Goal: Information Seeking & Learning: Compare options

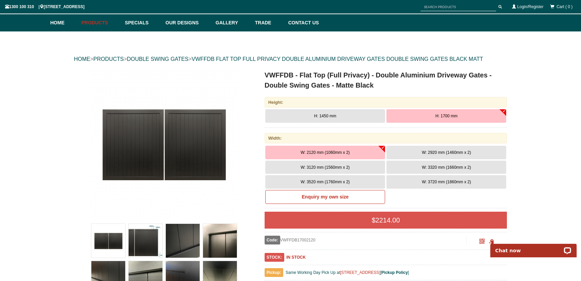
click at [326, 168] on span "W: 3120 mm (1560mm x 2)" at bounding box center [325, 167] width 49 height 5
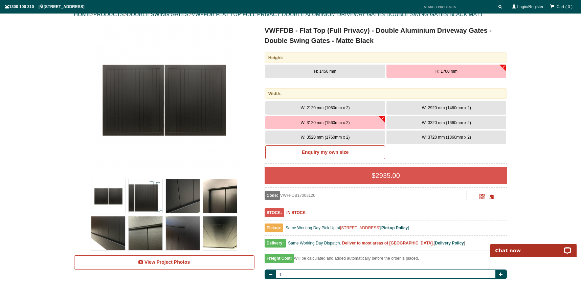
scroll to position [83, 0]
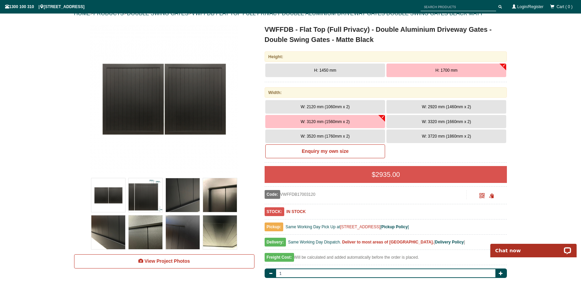
click at [113, 198] on img at bounding box center [108, 195] width 34 height 34
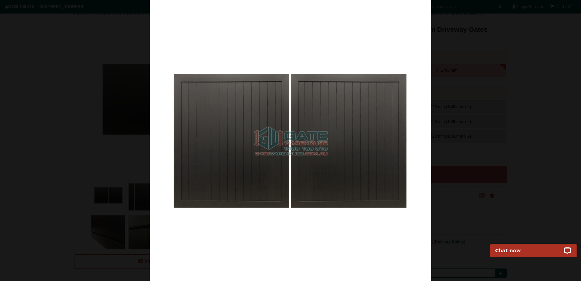
click at [133, 79] on div at bounding box center [290, 140] width 581 height 281
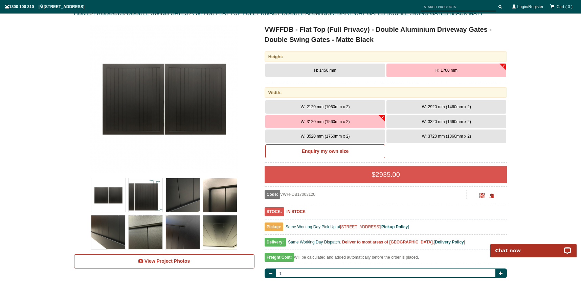
click at [152, 195] on img at bounding box center [146, 195] width 34 height 34
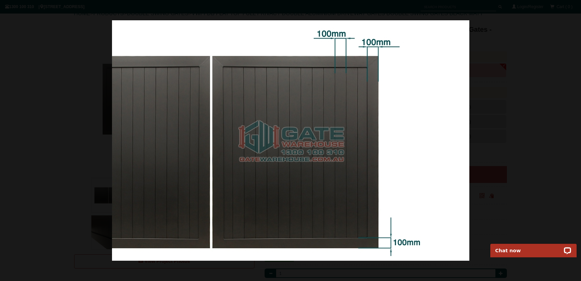
click at [88, 158] on div at bounding box center [290, 140] width 581 height 281
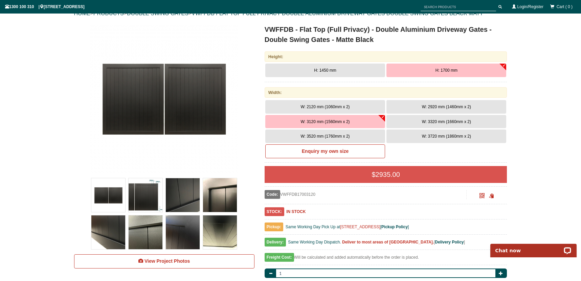
click at [188, 196] on img at bounding box center [183, 195] width 34 height 34
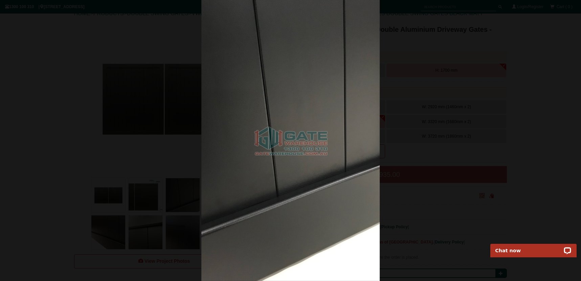
click at [114, 154] on div at bounding box center [290, 140] width 581 height 281
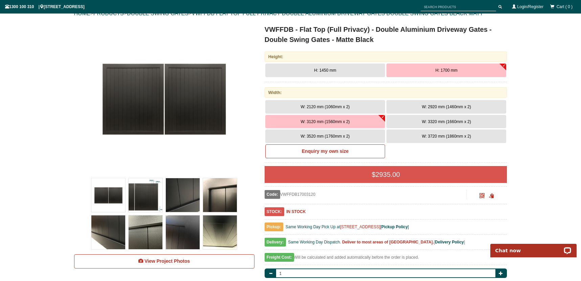
click at [219, 191] on img at bounding box center [220, 195] width 34 height 34
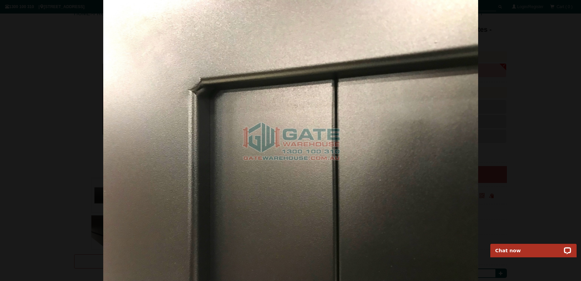
click at [87, 111] on div at bounding box center [290, 140] width 581 height 281
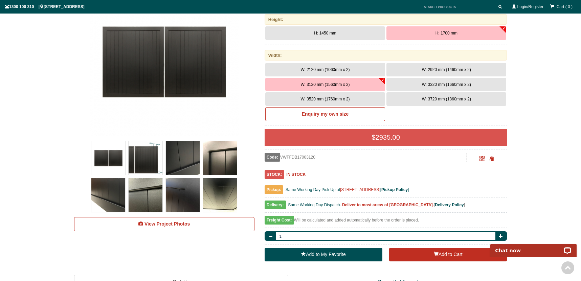
scroll to position [126, 0]
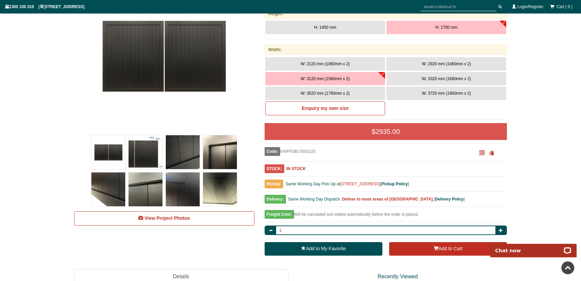
click at [95, 176] on img at bounding box center [108, 190] width 34 height 34
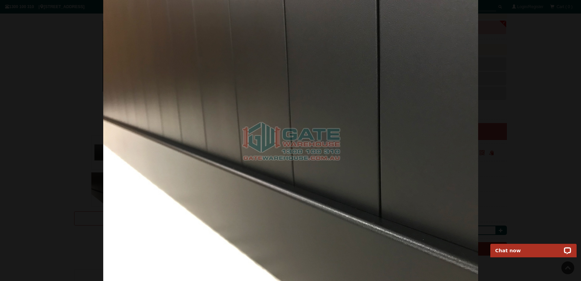
click at [60, 139] on div at bounding box center [290, 140] width 581 height 281
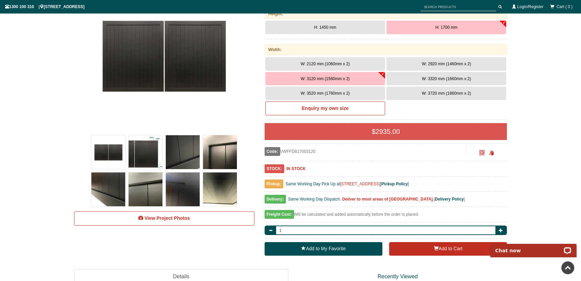
click at [142, 184] on img at bounding box center [146, 190] width 34 height 34
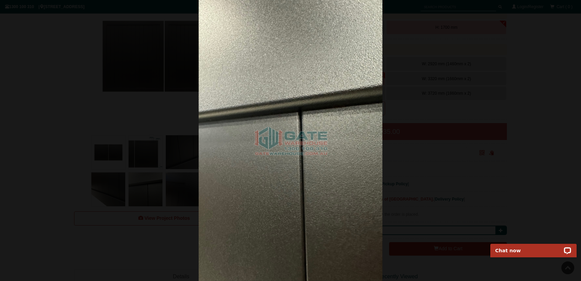
click at [72, 135] on div at bounding box center [290, 140] width 581 height 281
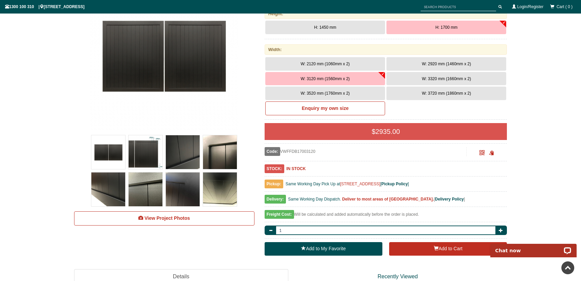
click at [179, 181] on img at bounding box center [183, 190] width 34 height 34
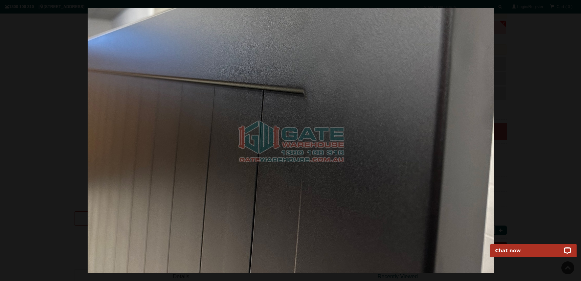
click at [72, 101] on div at bounding box center [290, 140] width 581 height 281
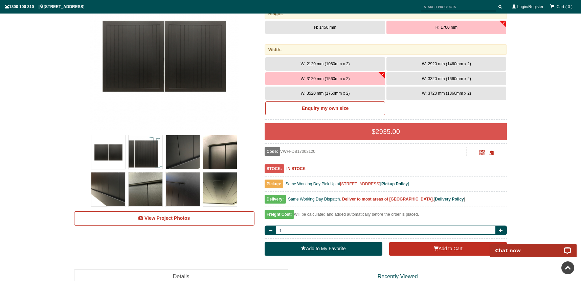
click at [221, 189] on img at bounding box center [220, 190] width 34 height 34
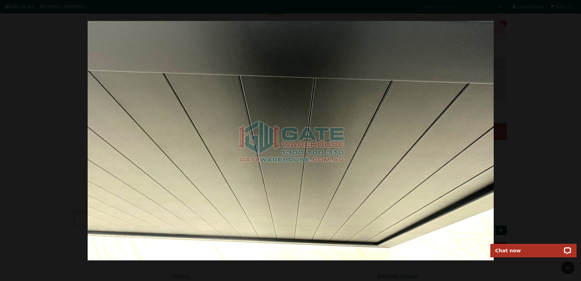
click at [39, 82] on div at bounding box center [290, 140] width 581 height 281
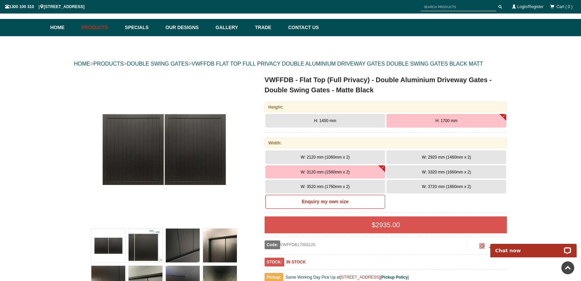
scroll to position [0, 0]
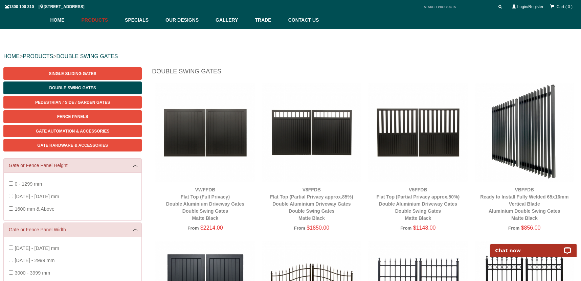
scroll to position [37, 0]
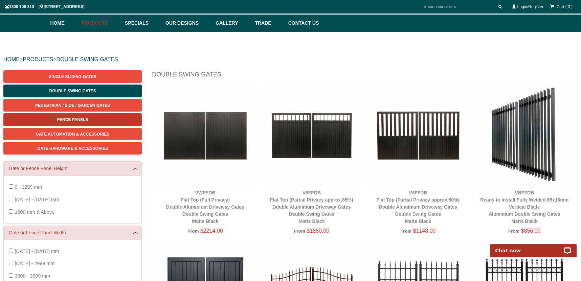
click at [88, 120] on link "Fence Panels" at bounding box center [72, 119] width 138 height 13
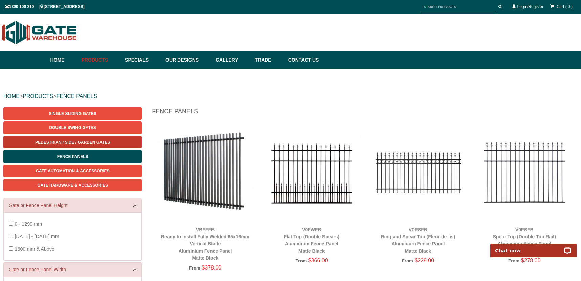
click at [76, 144] on span "Pedestrian / Side / Garden Gates" at bounding box center [72, 142] width 75 height 5
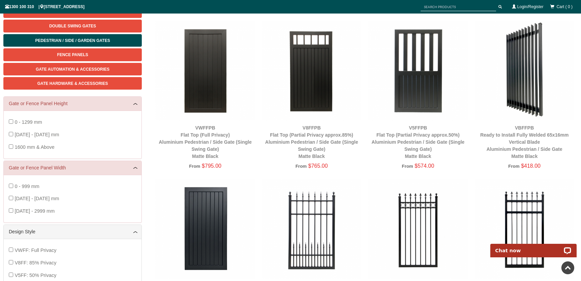
scroll to position [104, 0]
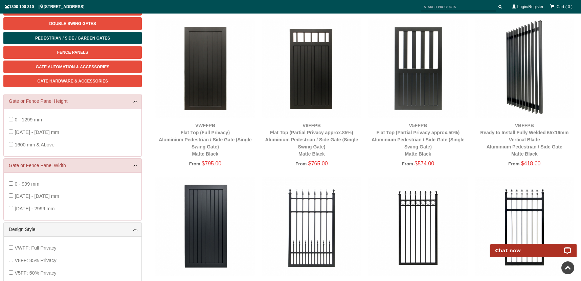
click at [209, 70] on img at bounding box center [205, 68] width 100 height 100
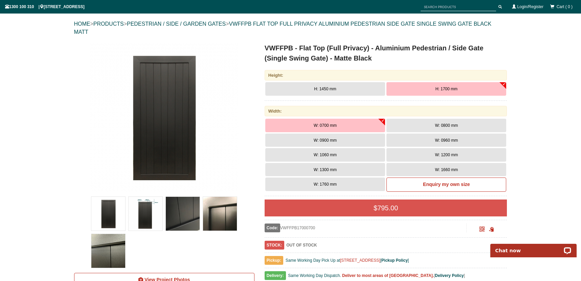
scroll to position [74, 0]
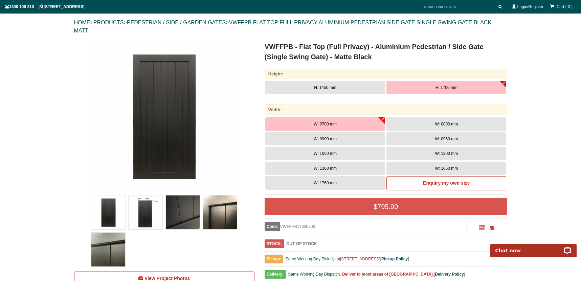
click at [323, 155] on span "W: 1060 mm" at bounding box center [325, 153] width 23 height 5
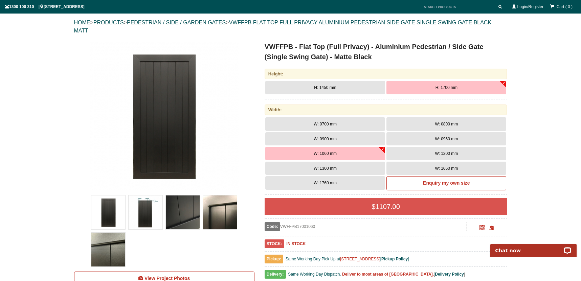
click at [328, 172] on button "W: 1300 mm" at bounding box center [325, 169] width 120 height 14
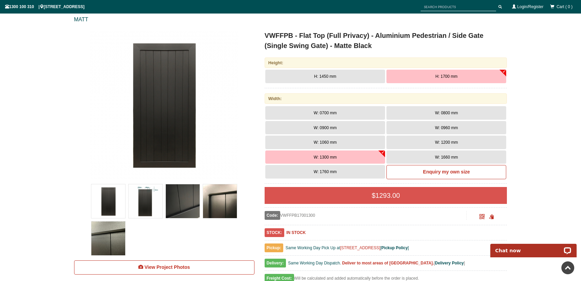
scroll to position [0, 0]
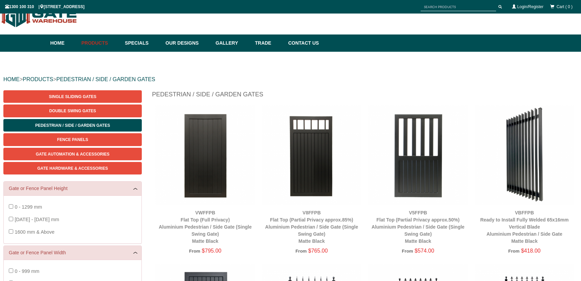
scroll to position [104, 0]
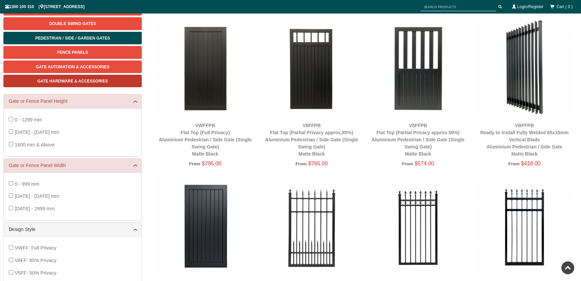
click at [73, 84] on link "Gate Hardware & Accessories" at bounding box center [72, 81] width 138 height 13
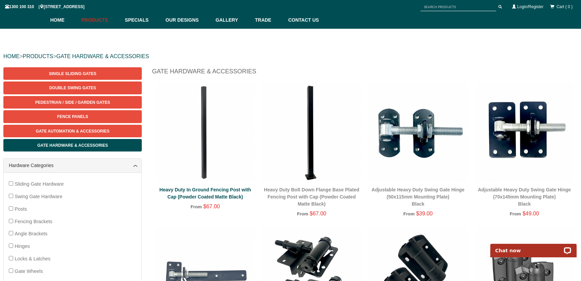
click at [192, 197] on link "Heavy Duty In Ground Fencing Post with Cap (Powder Coated Matte Black)" at bounding box center [205, 193] width 92 height 13
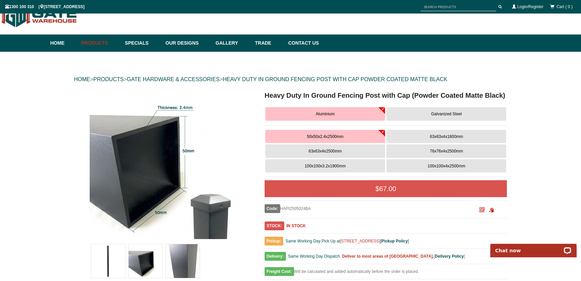
click at [328, 165] on span "100x100x3.2x1900mm" at bounding box center [325, 166] width 41 height 5
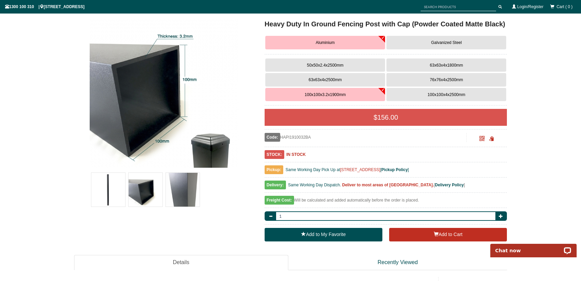
scroll to position [63, 0]
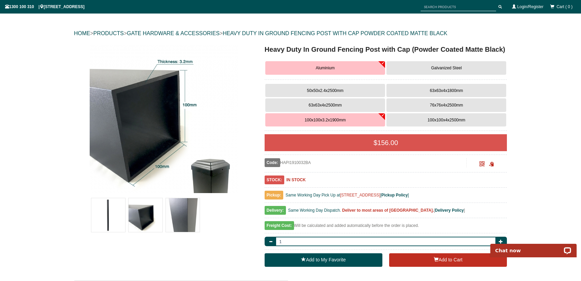
click at [428, 120] on span "100x100x4x2500mm" at bounding box center [447, 120] width 38 height 5
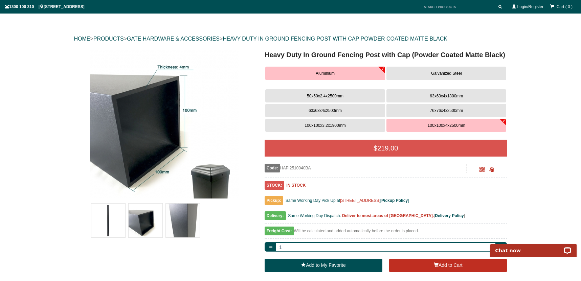
scroll to position [58, 0]
click at [433, 73] on span "Galvanized Steel" at bounding box center [446, 73] width 31 height 5
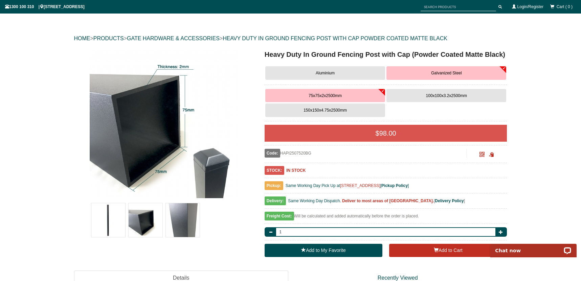
click at [423, 94] on button "100x100x3.2x2500mm" at bounding box center [447, 96] width 120 height 14
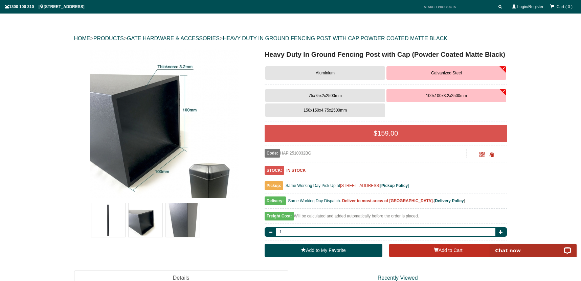
click at [342, 73] on button "Aluminium" at bounding box center [325, 73] width 120 height 14
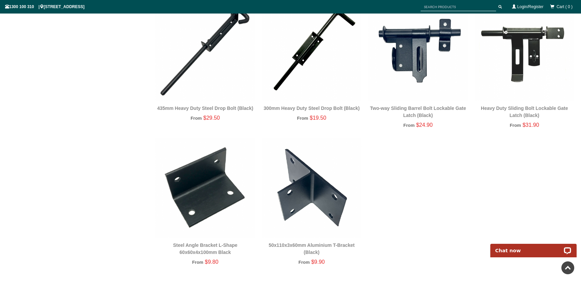
scroll to position [1313, 0]
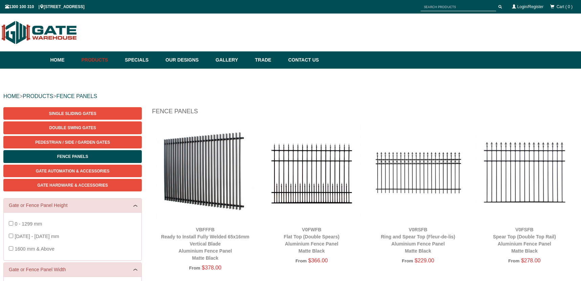
scroll to position [17, 0]
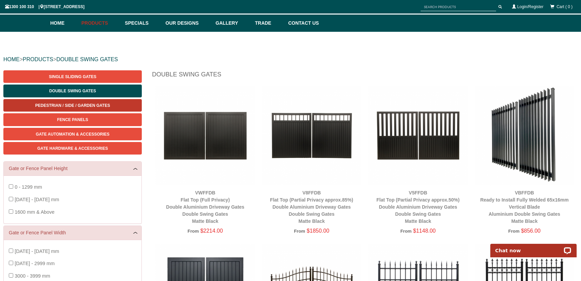
click at [80, 103] on span "Pedestrian / Side / Garden Gates" at bounding box center [72, 105] width 75 height 5
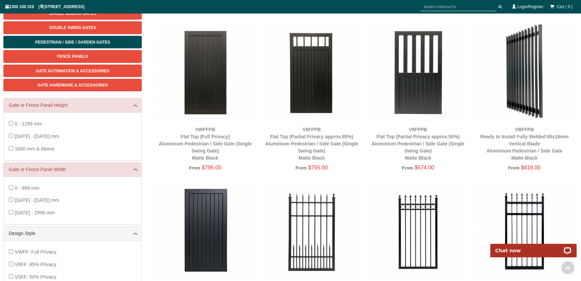
scroll to position [108, 0]
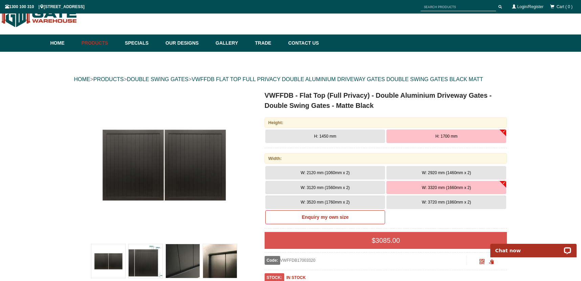
click at [346, 189] on span "W: 3120 mm (1560mm x 2)" at bounding box center [325, 187] width 49 height 5
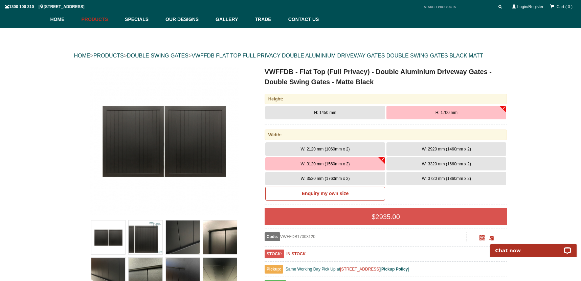
scroll to position [40, 0]
